Goal: Check status: Check status

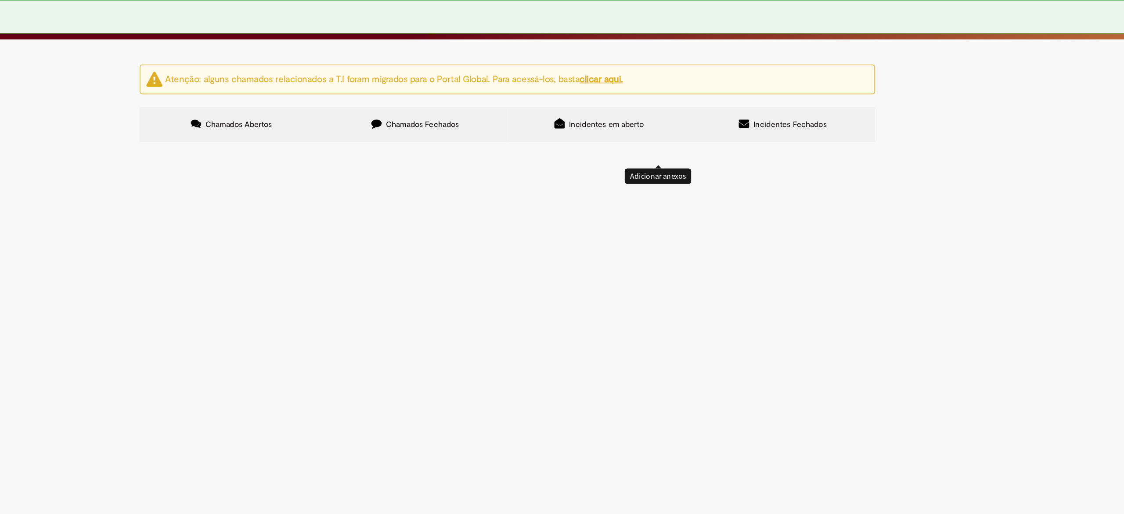
scroll to position [74, 0]
click at [0, 0] on span "Emissão Referente a [DATE] - Stone Vencimento [DATE] Conta: Ag: 0912 | C/C 0332…" at bounding box center [0, 0] width 0 height 0
click at [0, 0] on span "Emissão referente ao mês de Agosto - Fee Revenda Direto. Tial. Vencimento: [DAT…" at bounding box center [0, 0] width 0 height 0
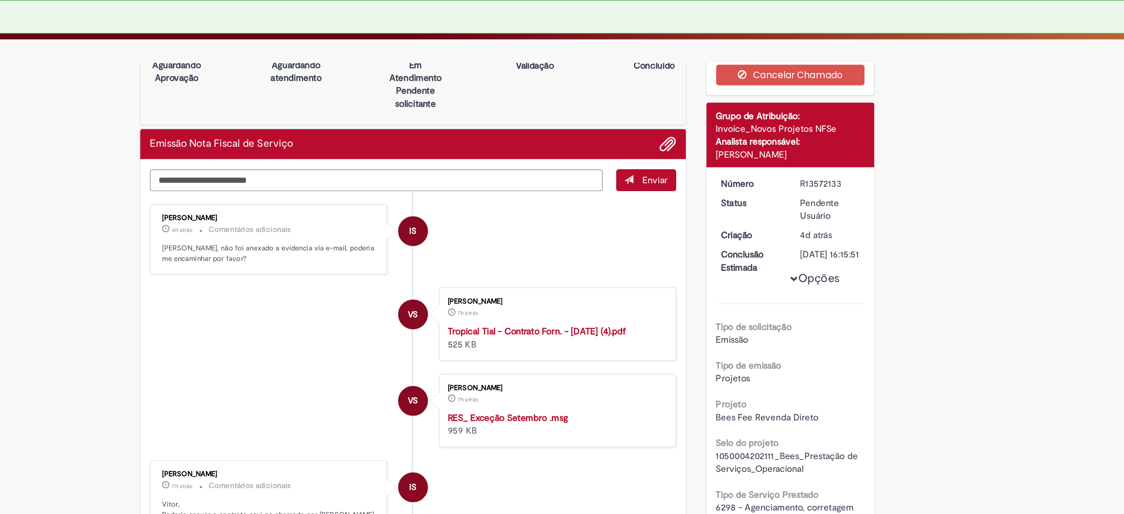
scroll to position [25, 0]
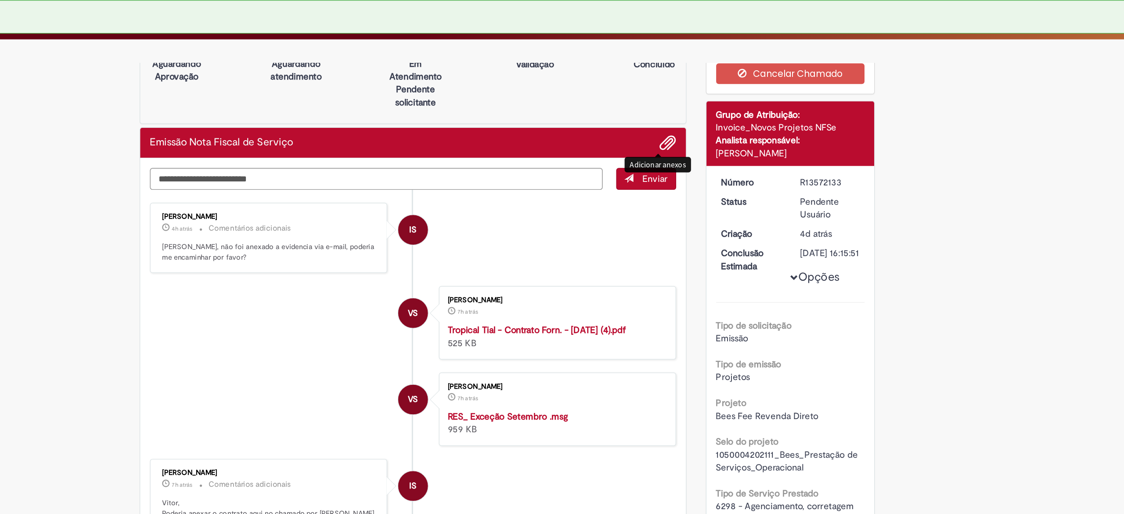
click at [667, 92] on span "Adicionar anexos" at bounding box center [671, 97] width 11 height 11
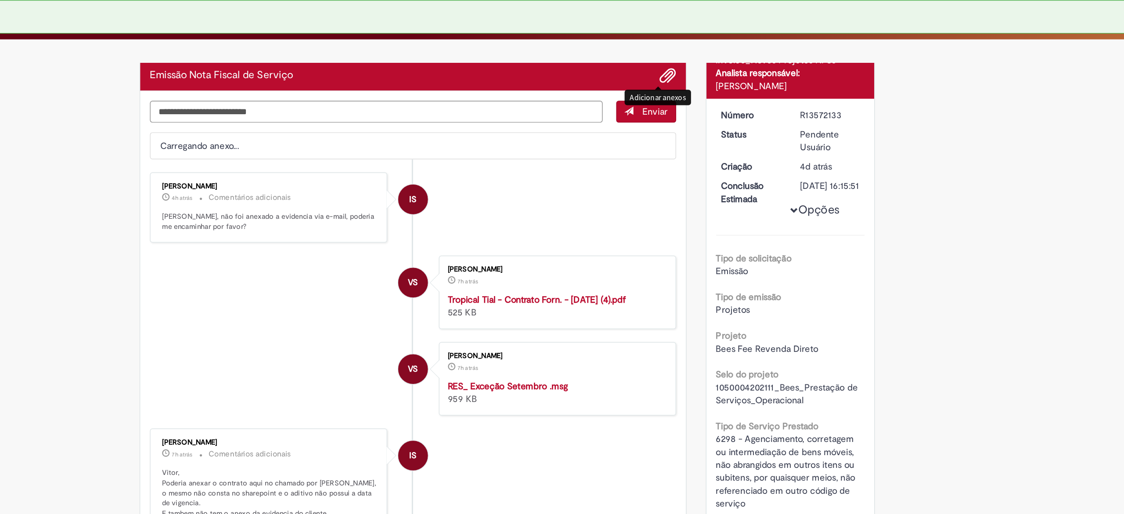
scroll to position [87, 0]
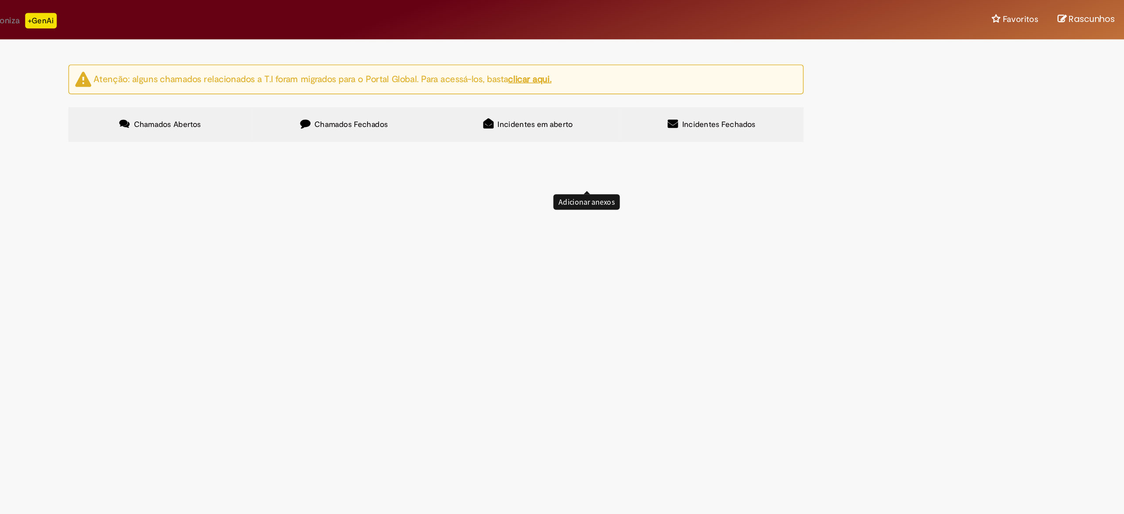
scroll to position [142, 0]
click at [0, 0] on span "Emissão Referente a [DATE] - M Dias Branco Vencimento [DATE] Conta: Ag: 0912 | …" at bounding box center [0, 0] width 0 height 0
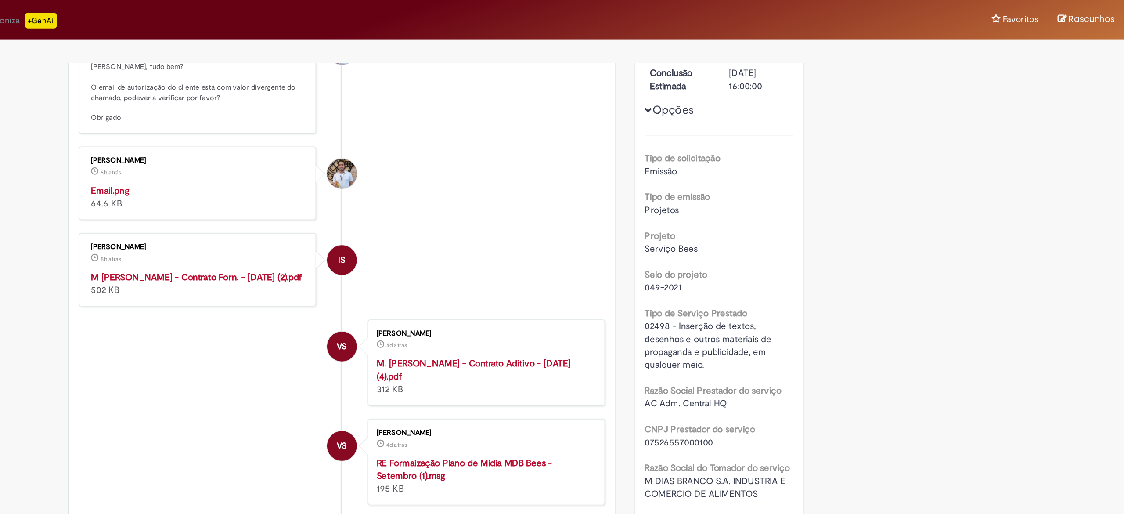
scroll to position [148, 0]
click at [398, 125] on img "Histórico de tíquete" at bounding box center [400, 125] width 146 height 0
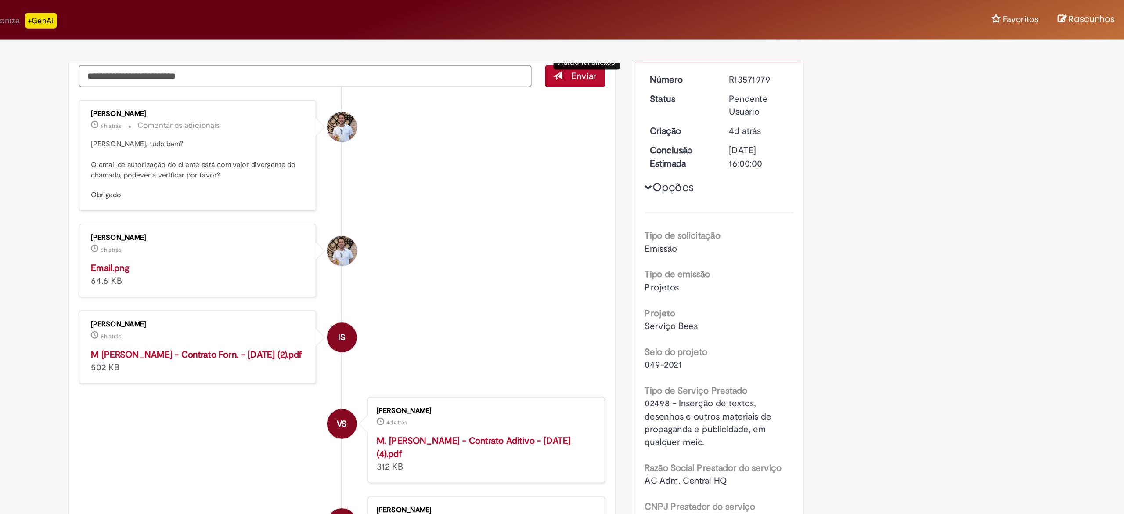
scroll to position [0, 0]
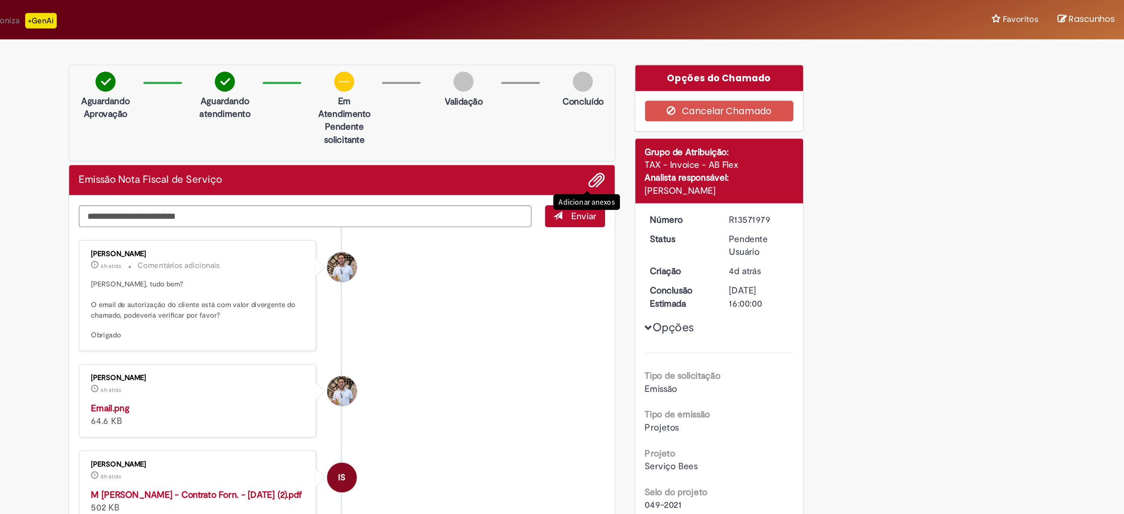
click at [666, 120] on span "Adicionar anexos" at bounding box center [671, 123] width 11 height 11
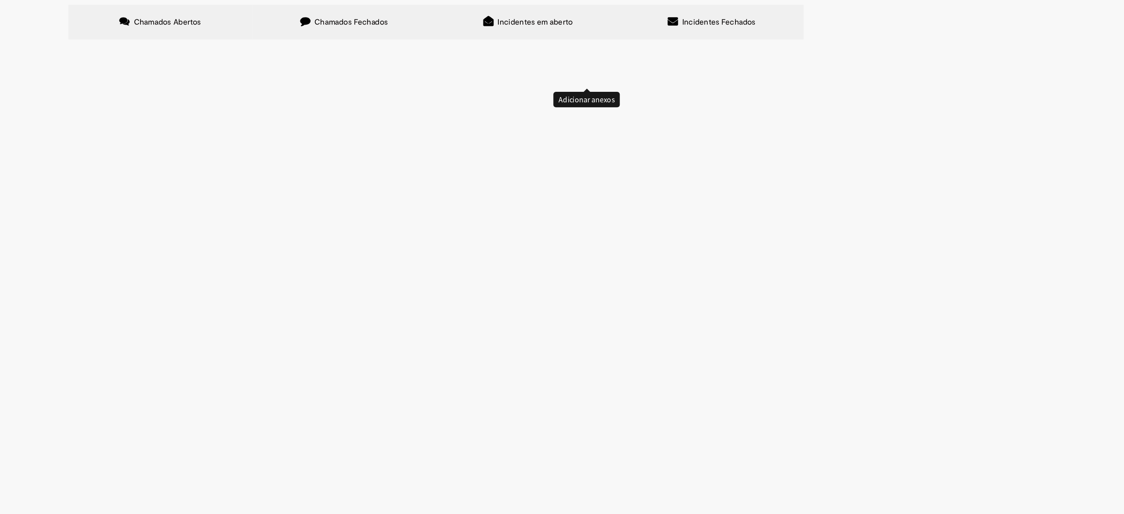
click at [0, 0] on button at bounding box center [0, 0] width 0 height 0
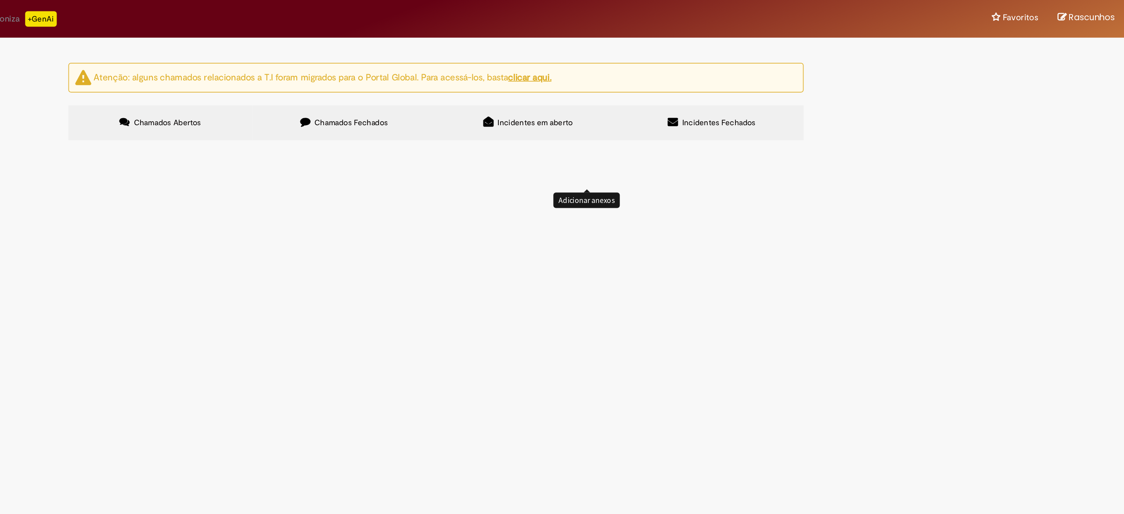
click at [0, 0] on button at bounding box center [0, 0] width 0 height 0
click at [0, 0] on span "Emissão referente ao mês de Setembro - Fee Revenda Direto. Vita Forte. Vencimen…" at bounding box center [0, 0] width 0 height 0
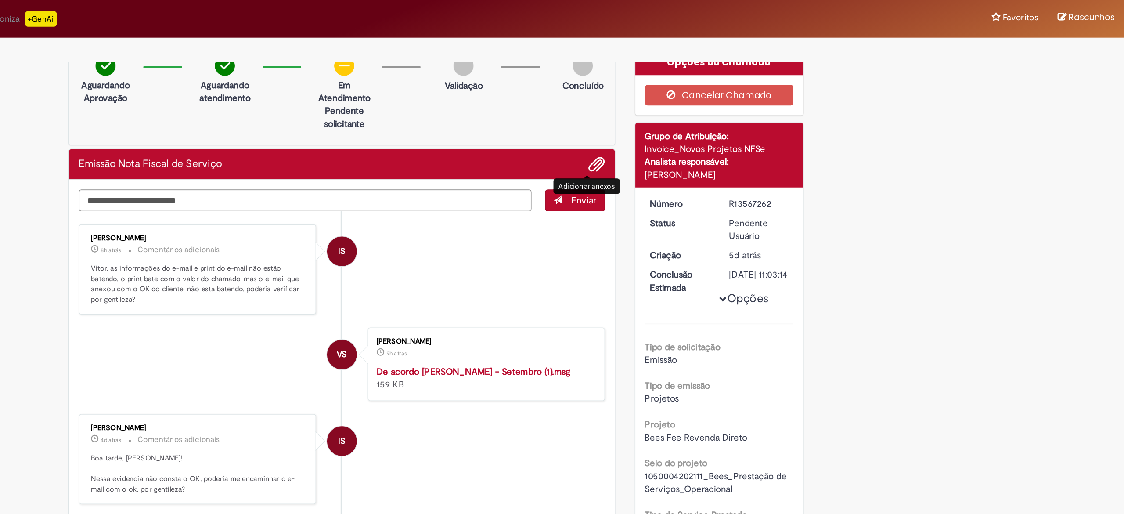
scroll to position [8, 0]
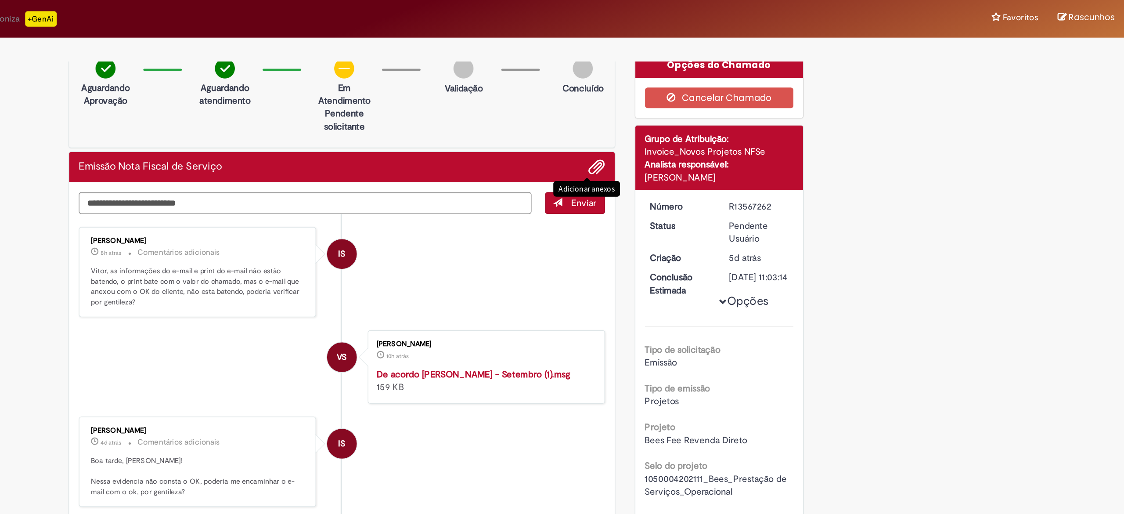
click at [666, 114] on span "Adicionar anexos" at bounding box center [671, 115] width 11 height 11
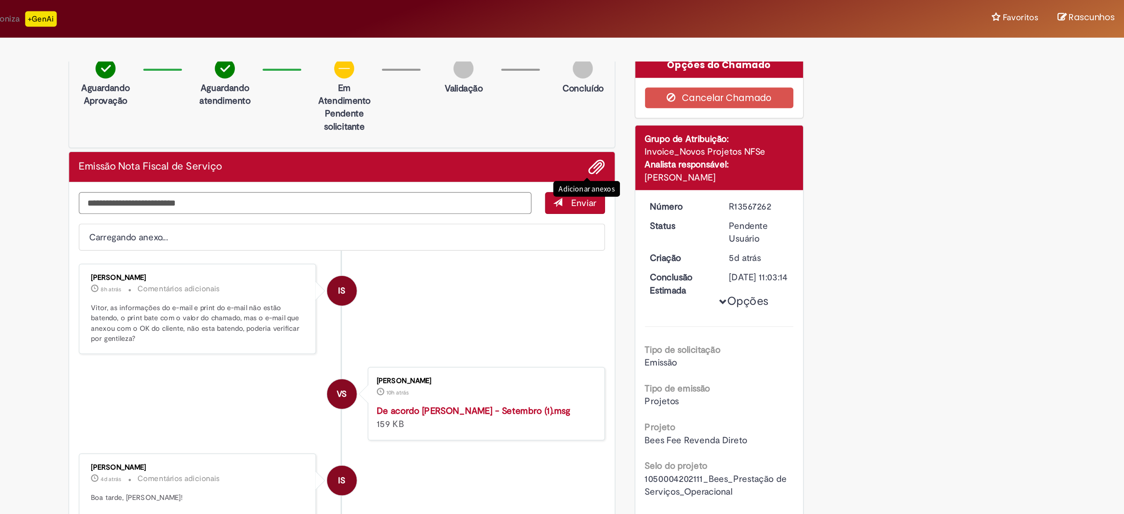
click at [495, 140] on textarea "Digite sua mensagem aqui..." at bounding box center [473, 139] width 308 height 15
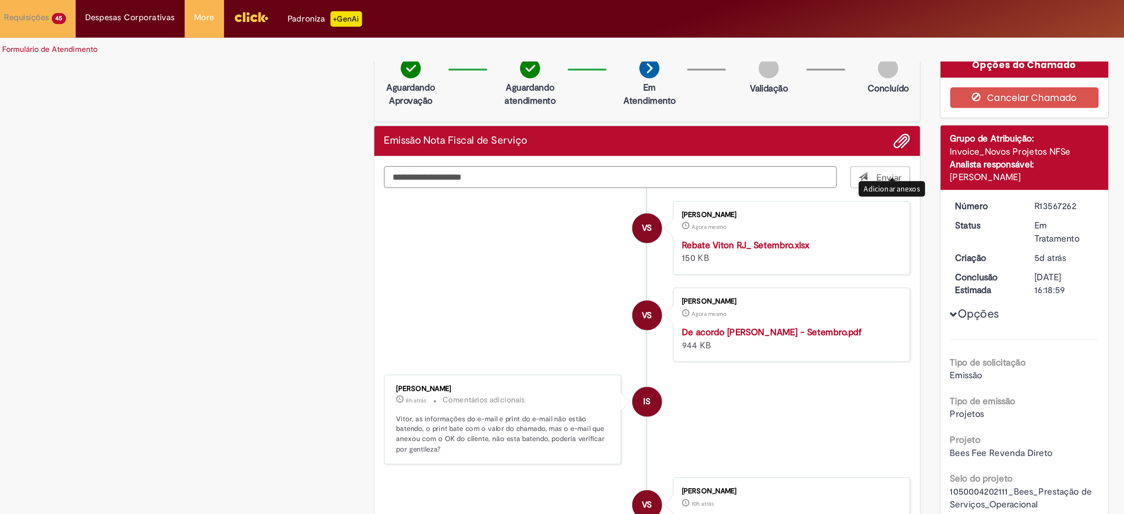
scroll to position [0, 0]
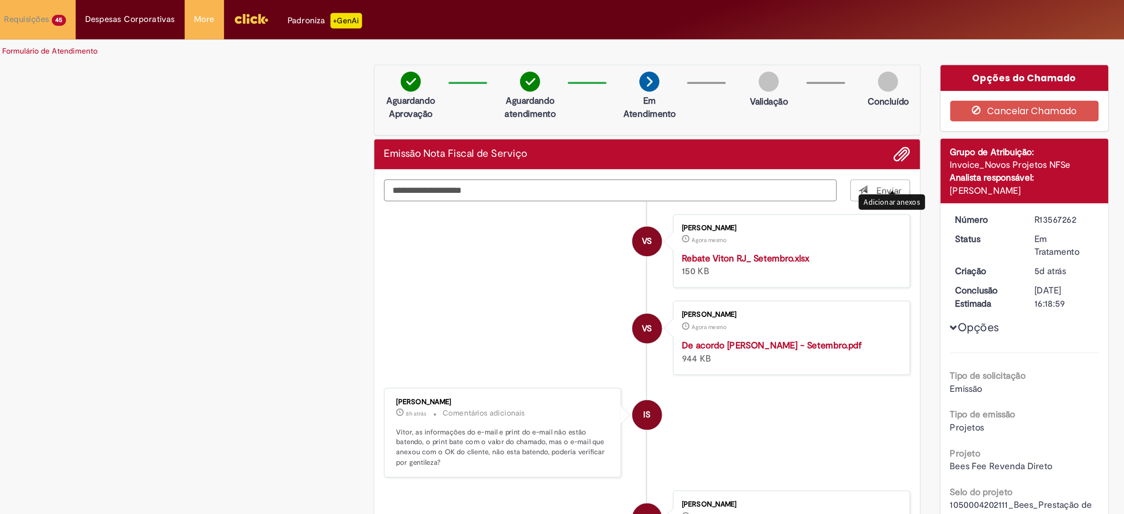
type textarea "**********"
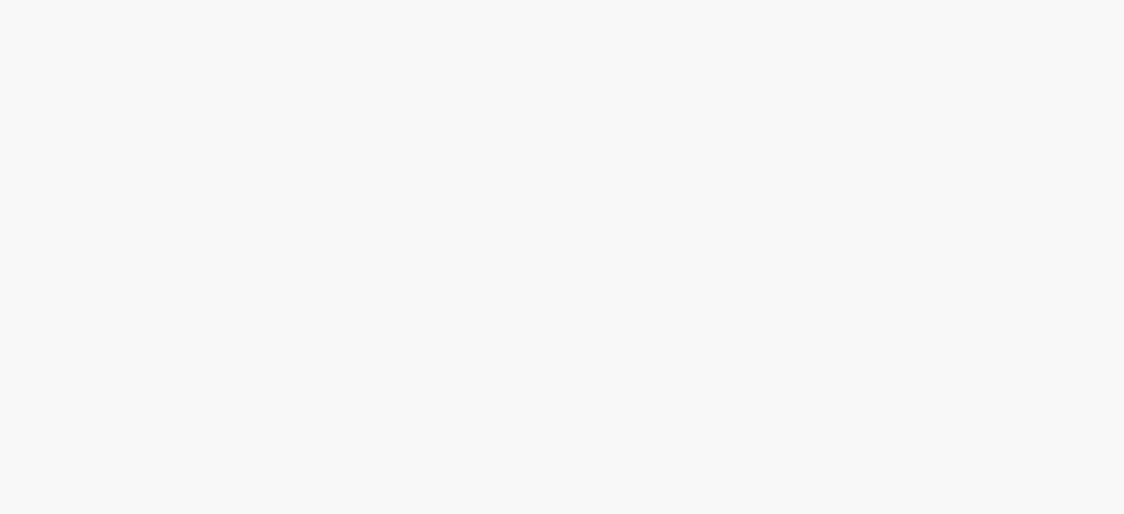
click at [0, 0] on link "2" at bounding box center [0, 0] width 0 height 0
click at [0, 0] on span "Emissão Referente a [DATE] - Concha y Toro Vencimento [DATE] Conta: Ag: 0912 | …" at bounding box center [0, 0] width 0 height 0
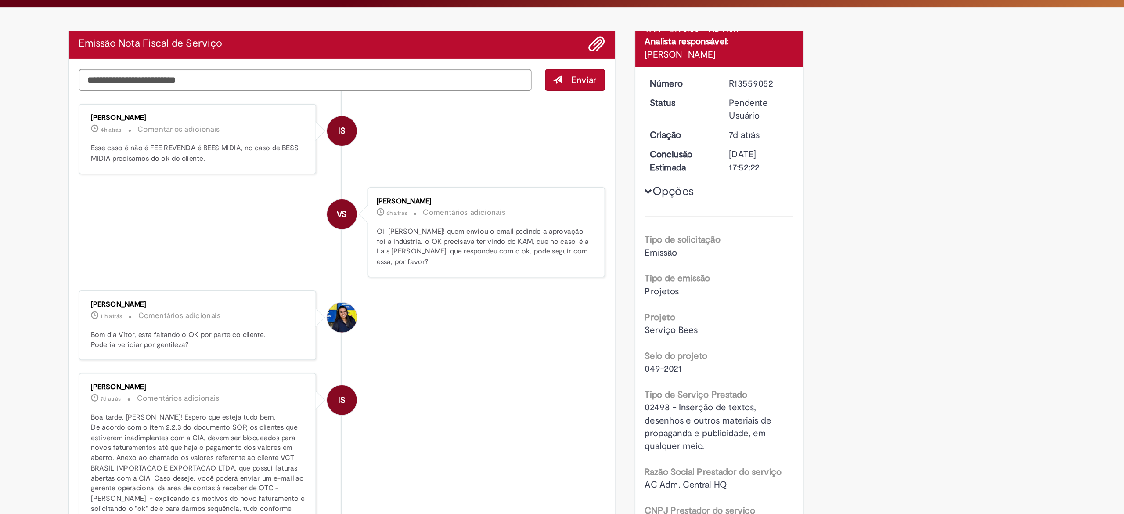
scroll to position [74, 0]
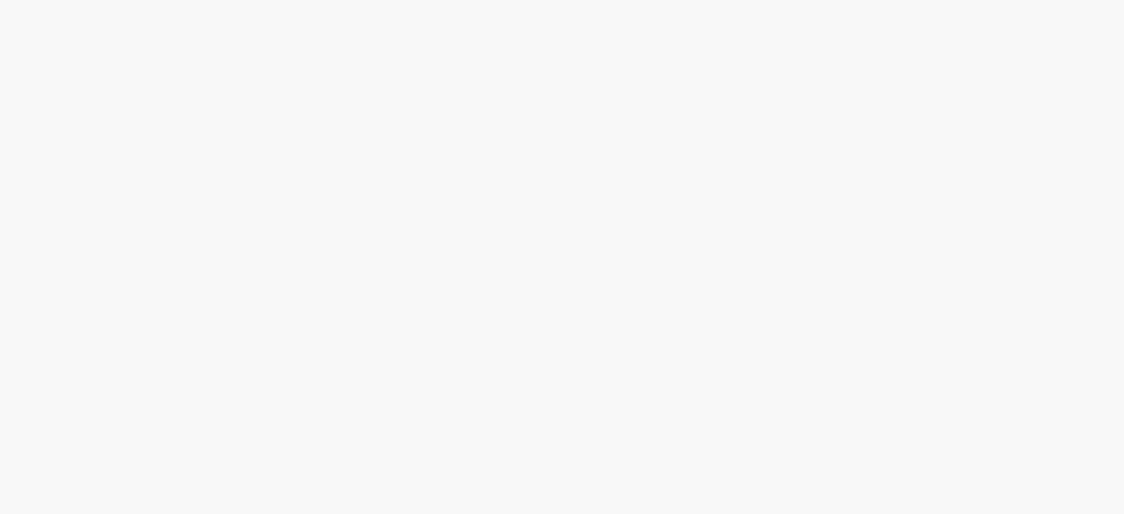
click at [0, 0] on link "2" at bounding box center [0, 0] width 0 height 0
click at [0, 0] on link "3" at bounding box center [0, 0] width 0 height 0
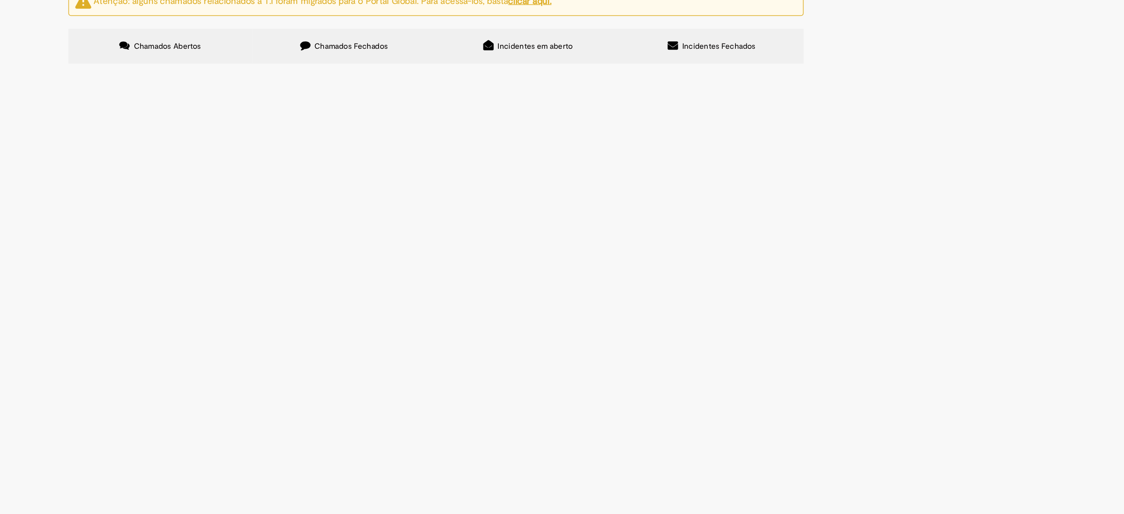
click at [0, 0] on span "Emissão Referente a [DATE] Vencimento [DATE] Conta: Ag: 0912 | C/C 03321-4 (Ban…" at bounding box center [0, 0] width 0 height 0
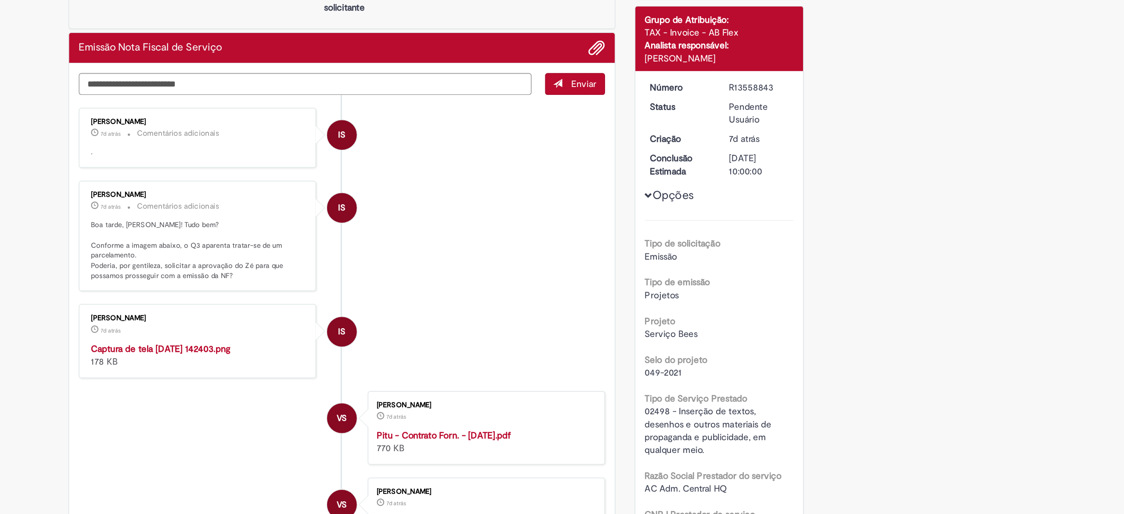
scroll to position [25, 0]
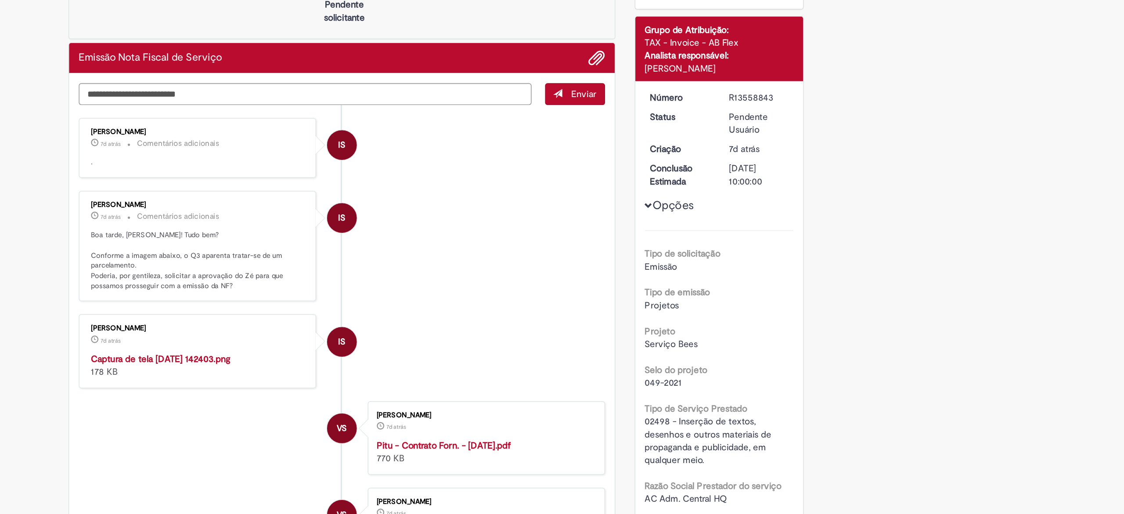
drag, startPoint x: 756, startPoint y: 123, endPoint x: 795, endPoint y: 122, distance: 40.0
click at [795, 122] on dd "R13558843" at bounding box center [782, 124] width 54 height 9
copy div "R13558843"
click at [795, 122] on dd "R13558843" at bounding box center [782, 124] width 54 height 9
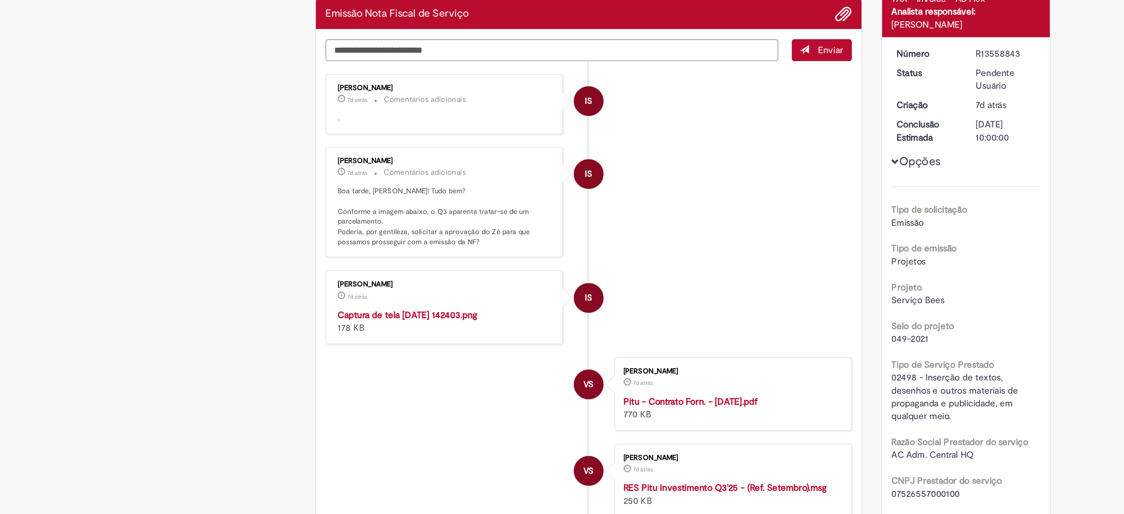
scroll to position [65, 0]
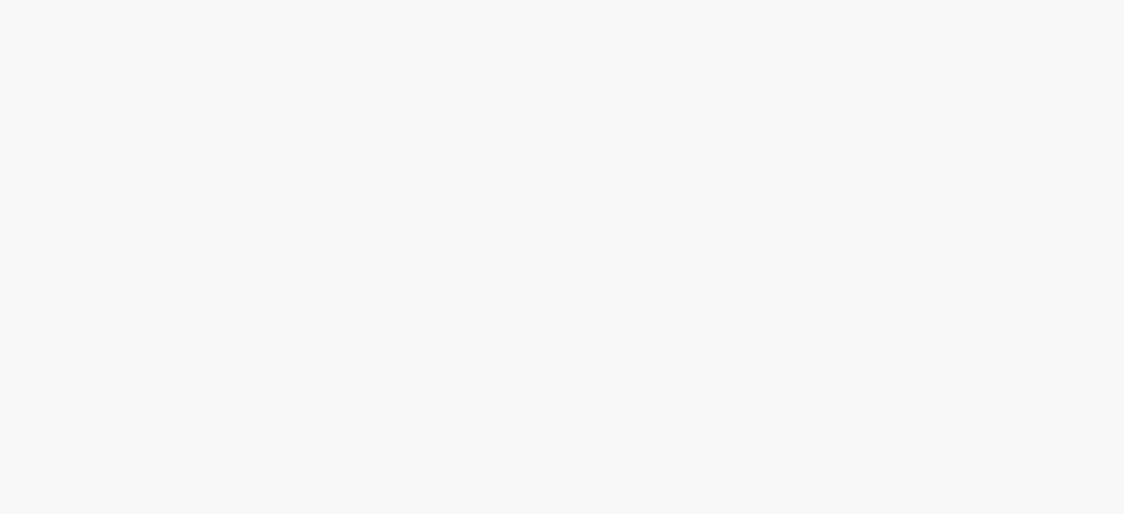
scroll to position [227, 0]
click at [0, 0] on link "3" at bounding box center [0, 0] width 0 height 0
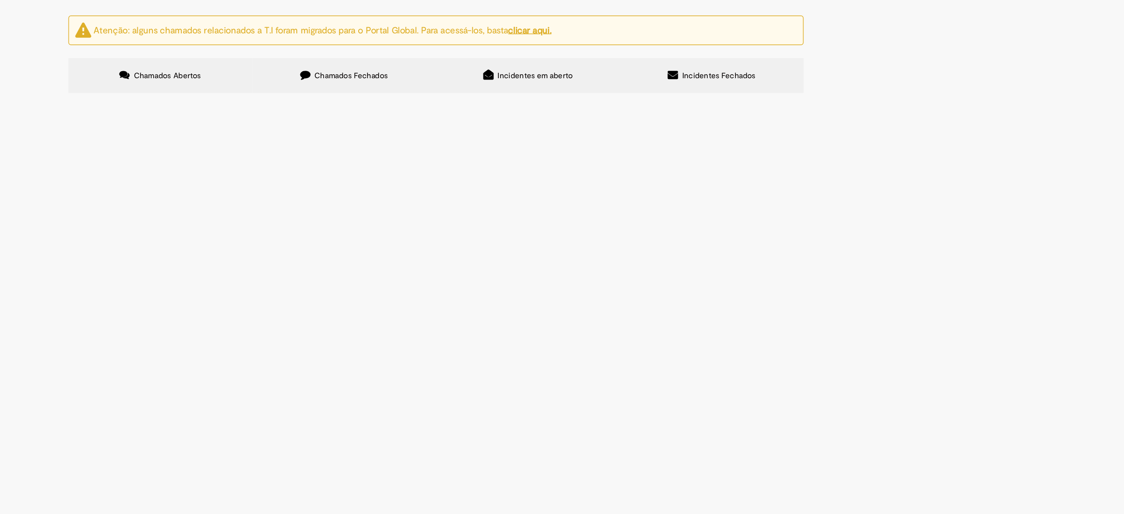
click at [0, 0] on span "Emissão Referente a [DATE] - Tial Vencimento [DATE] Conta: Ag: 0912 | C/C 03321…" at bounding box center [0, 0] width 0 height 0
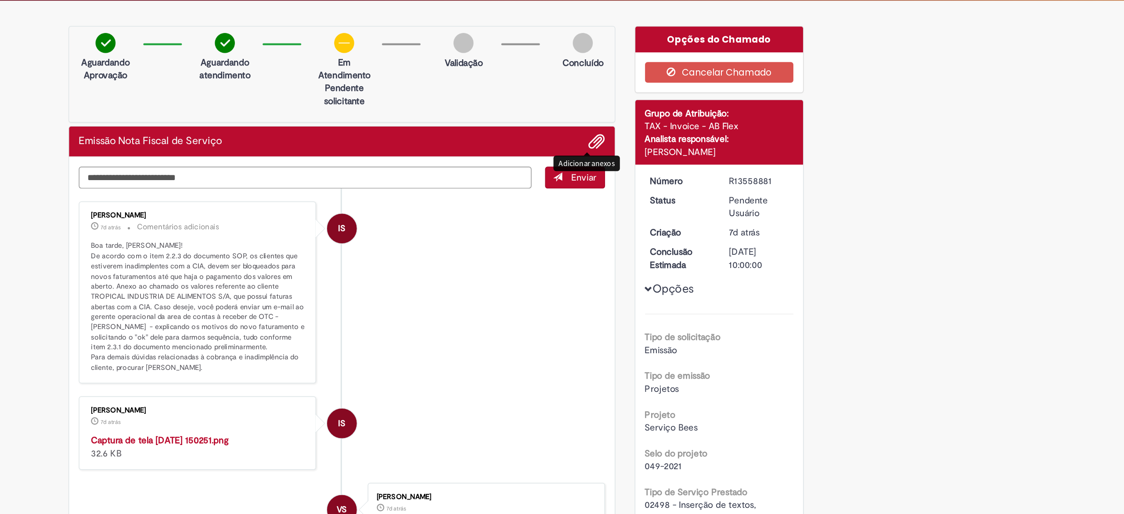
click at [668, 118] on span "Adicionar anexos" at bounding box center [671, 123] width 11 height 11
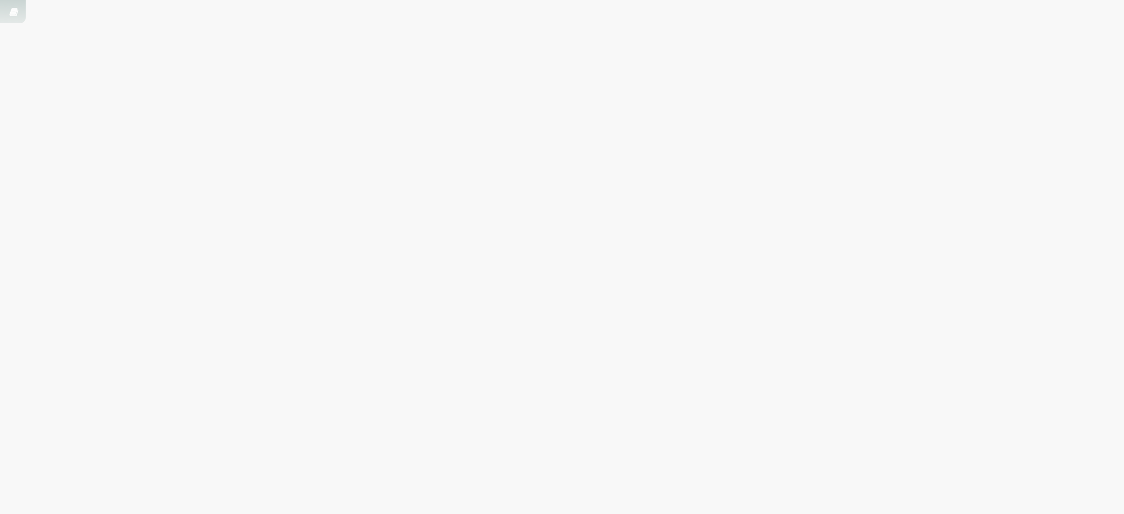
scroll to position [215, 0]
click at [0, 0] on link "3" at bounding box center [0, 0] width 0 height 0
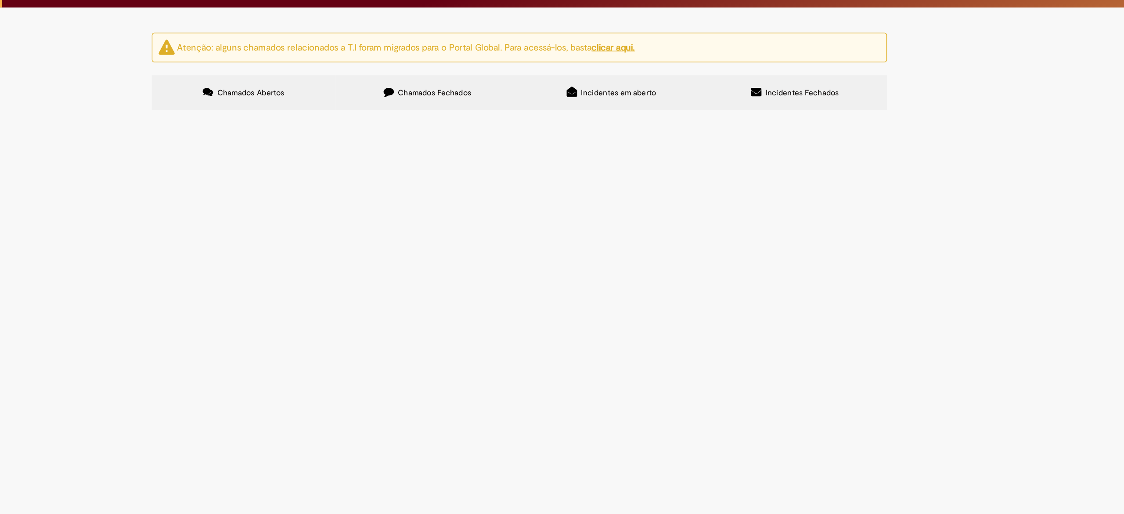
click at [0, 0] on span "Emissão Referente a [DATE] - Vita Forte Vencimento [DATE] Conta: Ag: 0912 | C/C…" at bounding box center [0, 0] width 0 height 0
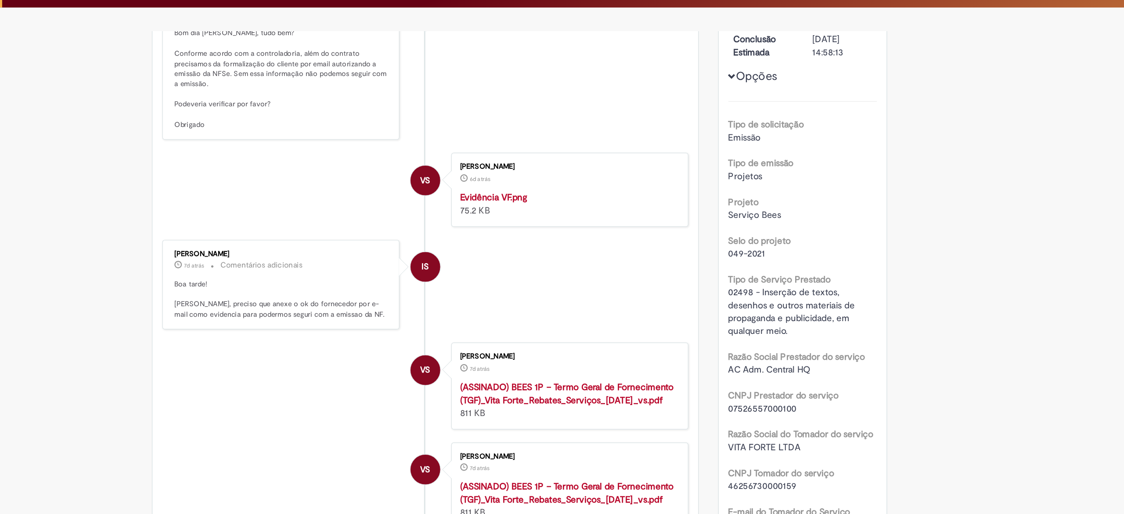
scroll to position [148, 0]
click at [548, 153] on img "Histórico de tíquete" at bounding box center [595, 153] width 146 height 0
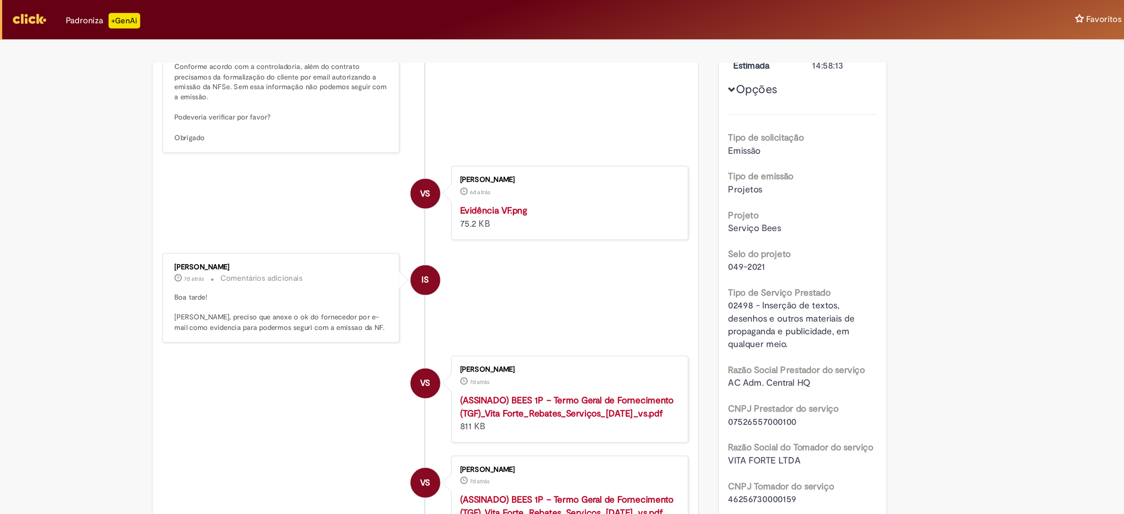
scroll to position [25, 0]
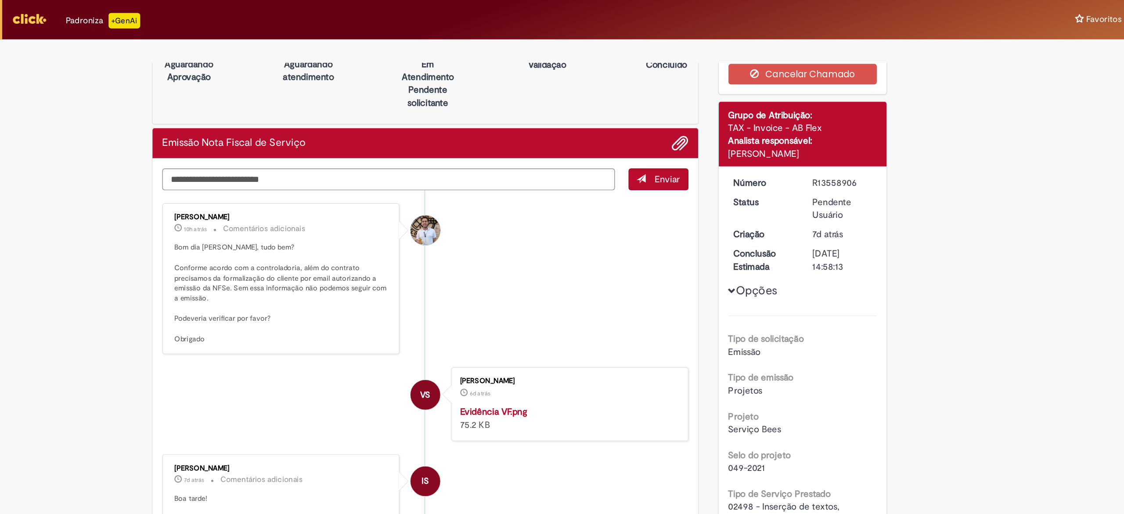
drag, startPoint x: 753, startPoint y: 124, endPoint x: 786, endPoint y: 126, distance: 33.0
click at [786, 126] on dd "R13558906" at bounding box center [782, 124] width 54 height 9
copy div "R13558906"
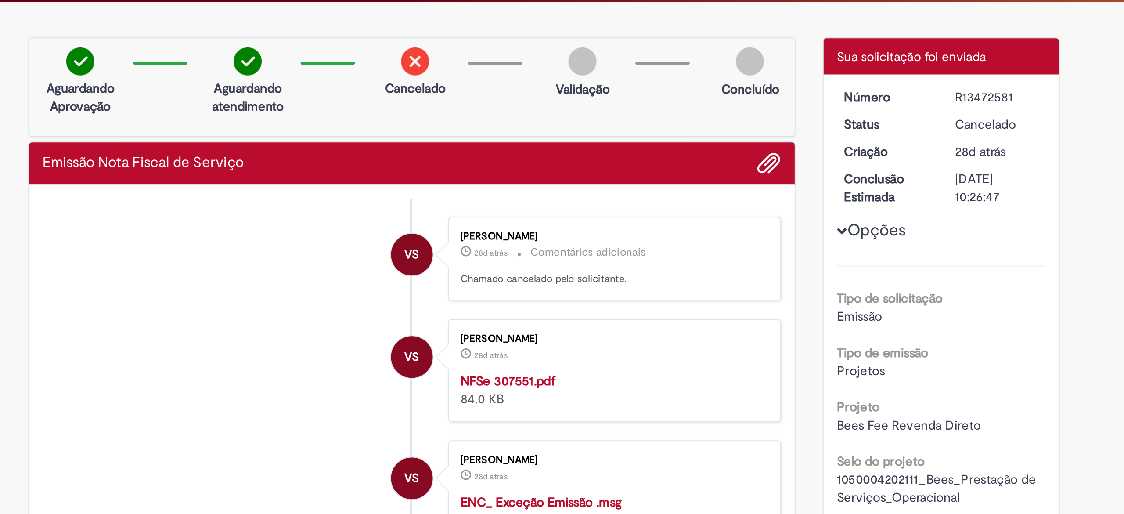
scroll to position [247, 0]
